Goal: Transaction & Acquisition: Purchase product/service

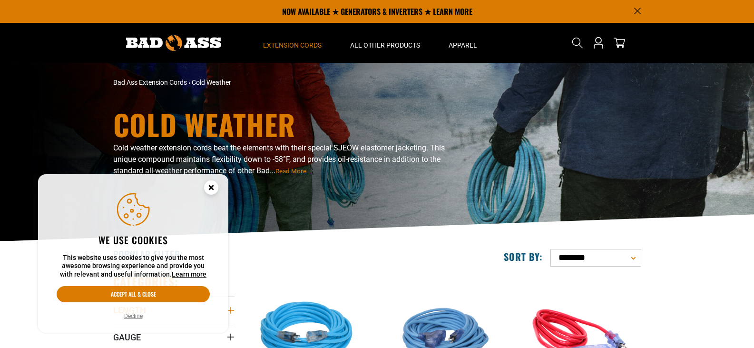
drag, startPoint x: 0, startPoint y: 0, endPoint x: 231, endPoint y: 119, distance: 260.0
click at [231, 306] on icon "Length" at bounding box center [231, 310] width 8 height 8
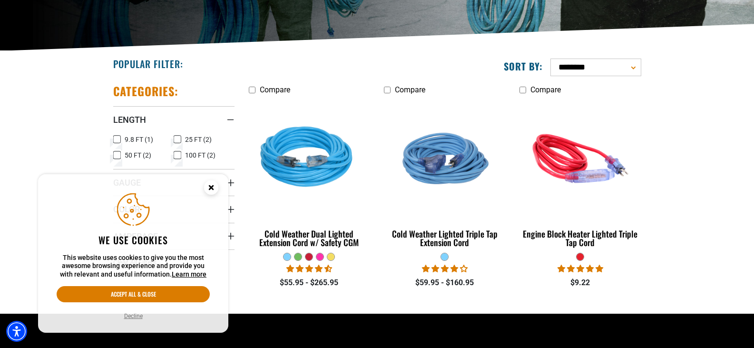
click at [177, 154] on icon at bounding box center [178, 155] width 8 height 12
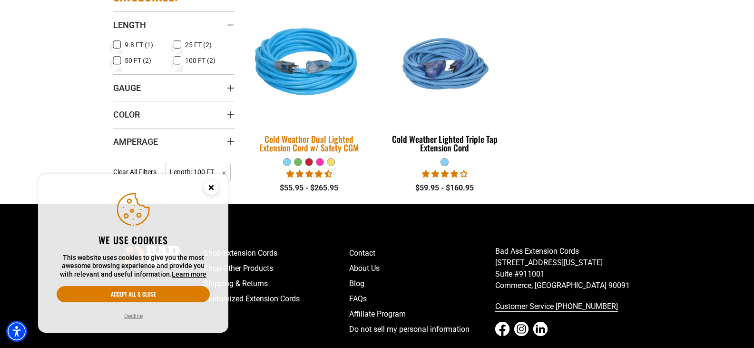
scroll to position [285, 0]
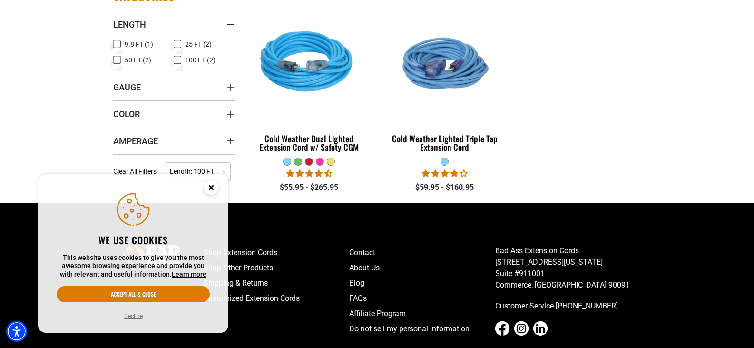
click at [213, 186] on icon "Close this option" at bounding box center [210, 187] width 3 height 3
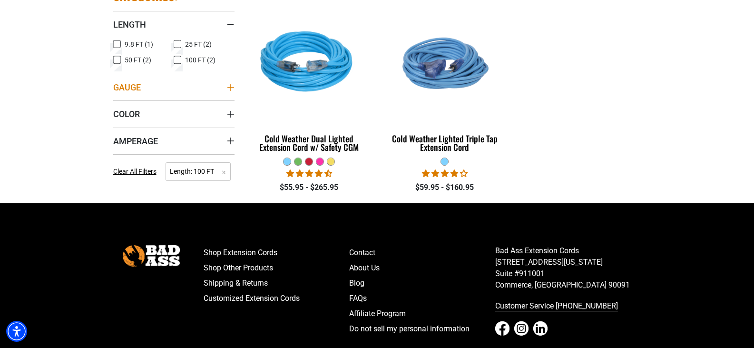
click at [231, 87] on icon "Gauge" at bounding box center [231, 88] width 8 height 8
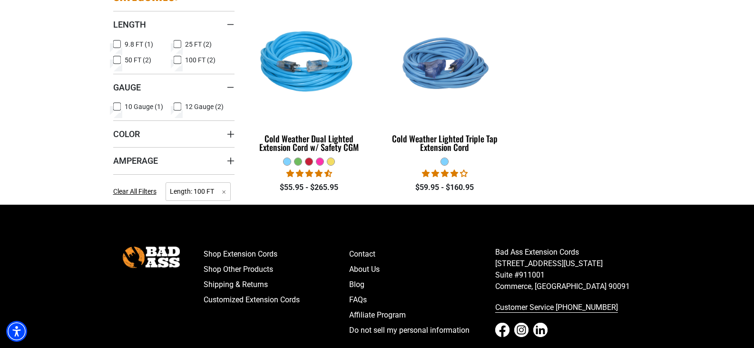
click at [178, 106] on icon at bounding box center [178, 106] width 8 height 12
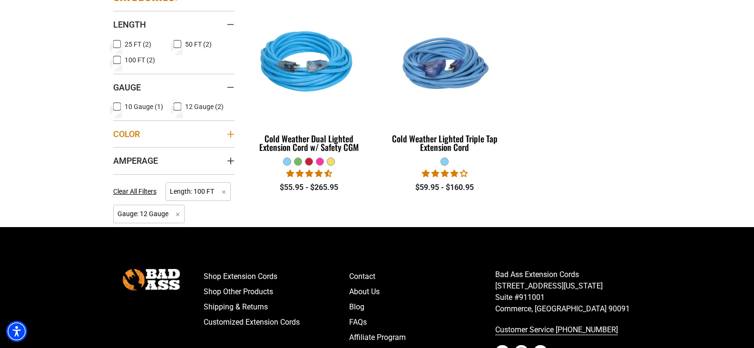
click at [231, 134] on icon "Color" at bounding box center [230, 133] width 7 height 7
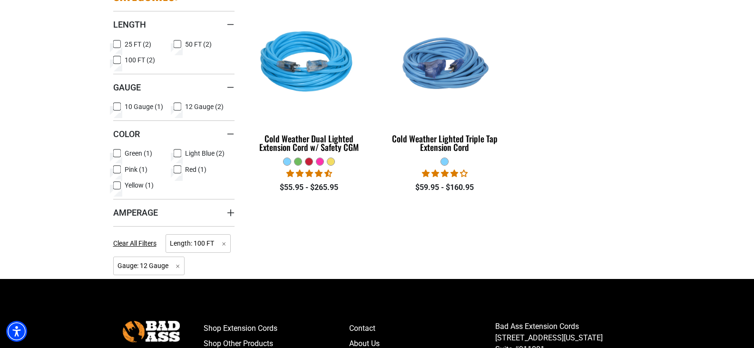
click at [116, 152] on icon at bounding box center [117, 153] width 8 height 12
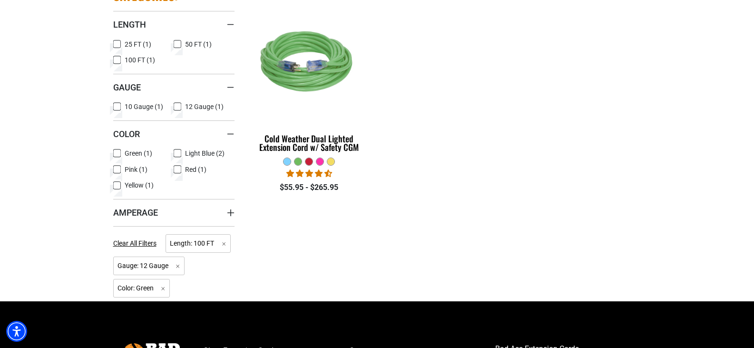
click at [176, 150] on icon at bounding box center [178, 153] width 8 height 12
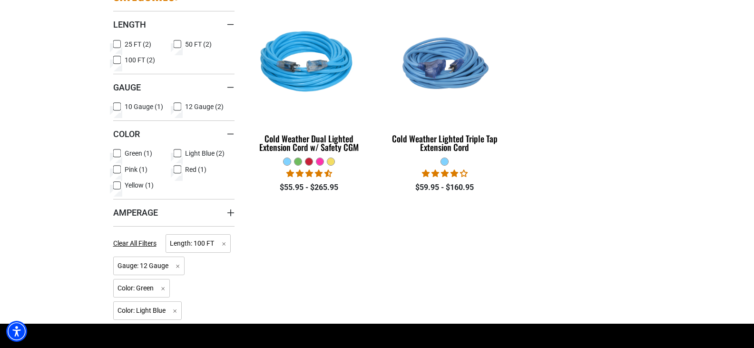
click at [118, 185] on icon at bounding box center [117, 185] width 8 height 12
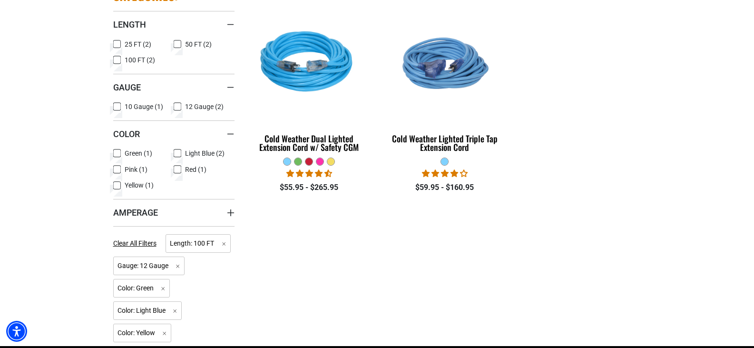
click at [118, 151] on icon at bounding box center [117, 153] width 6 height 5
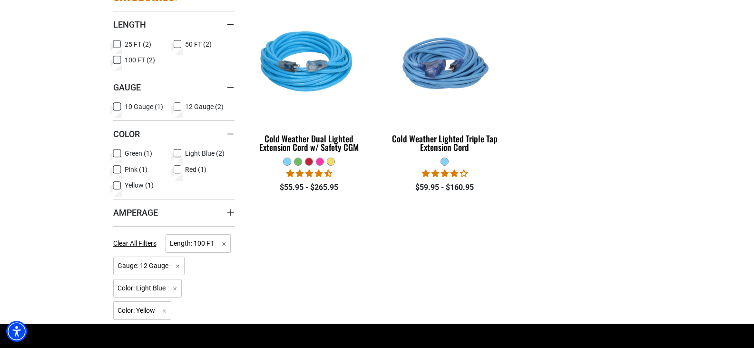
click at [177, 155] on icon at bounding box center [178, 153] width 4 height 2
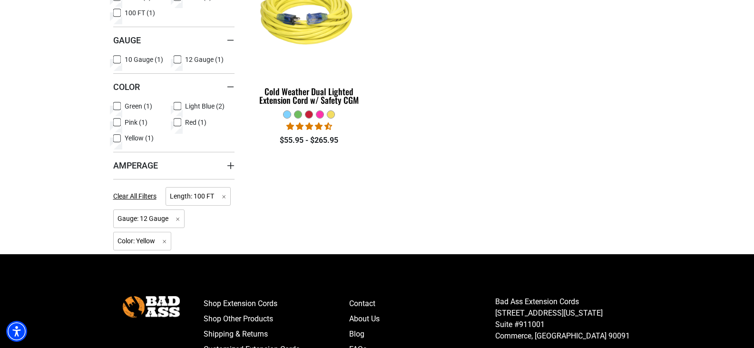
scroll to position [333, 0]
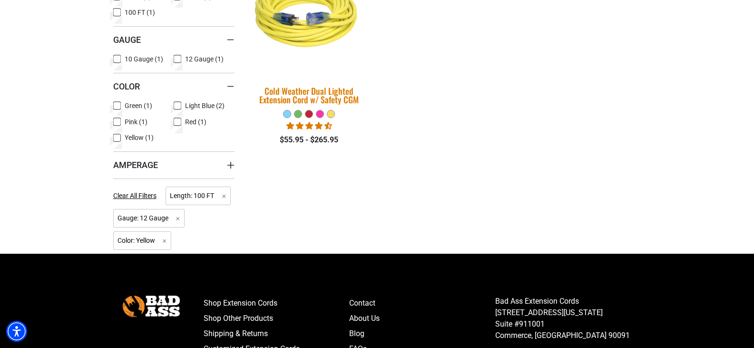
click at [308, 88] on div "Cold Weather Dual Lighted Extension Cord w/ Safety CGM" at bounding box center [309, 95] width 121 height 17
